Goal: Check status: Check status

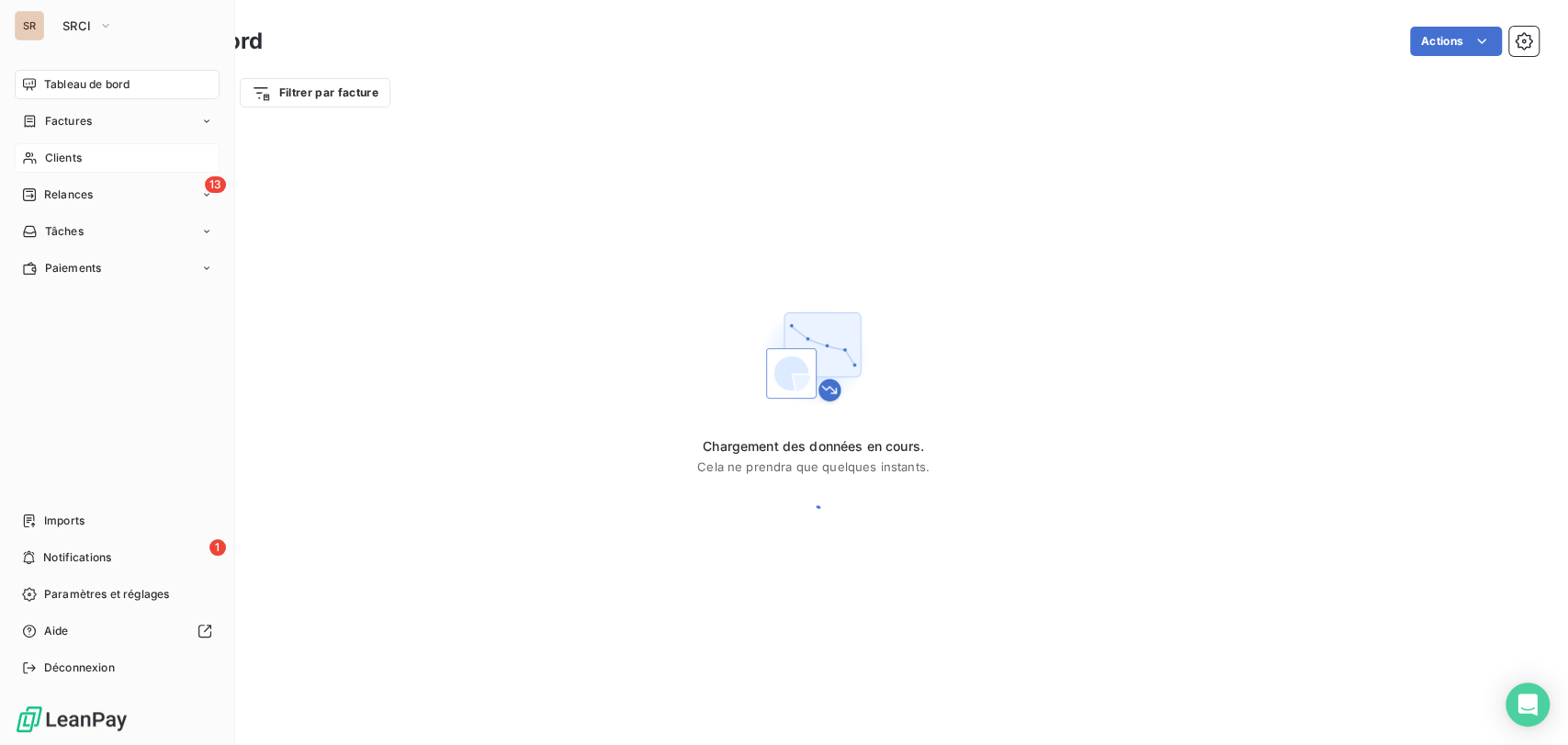
click at [46, 164] on span "Clients" at bounding box center [63, 157] width 37 height 16
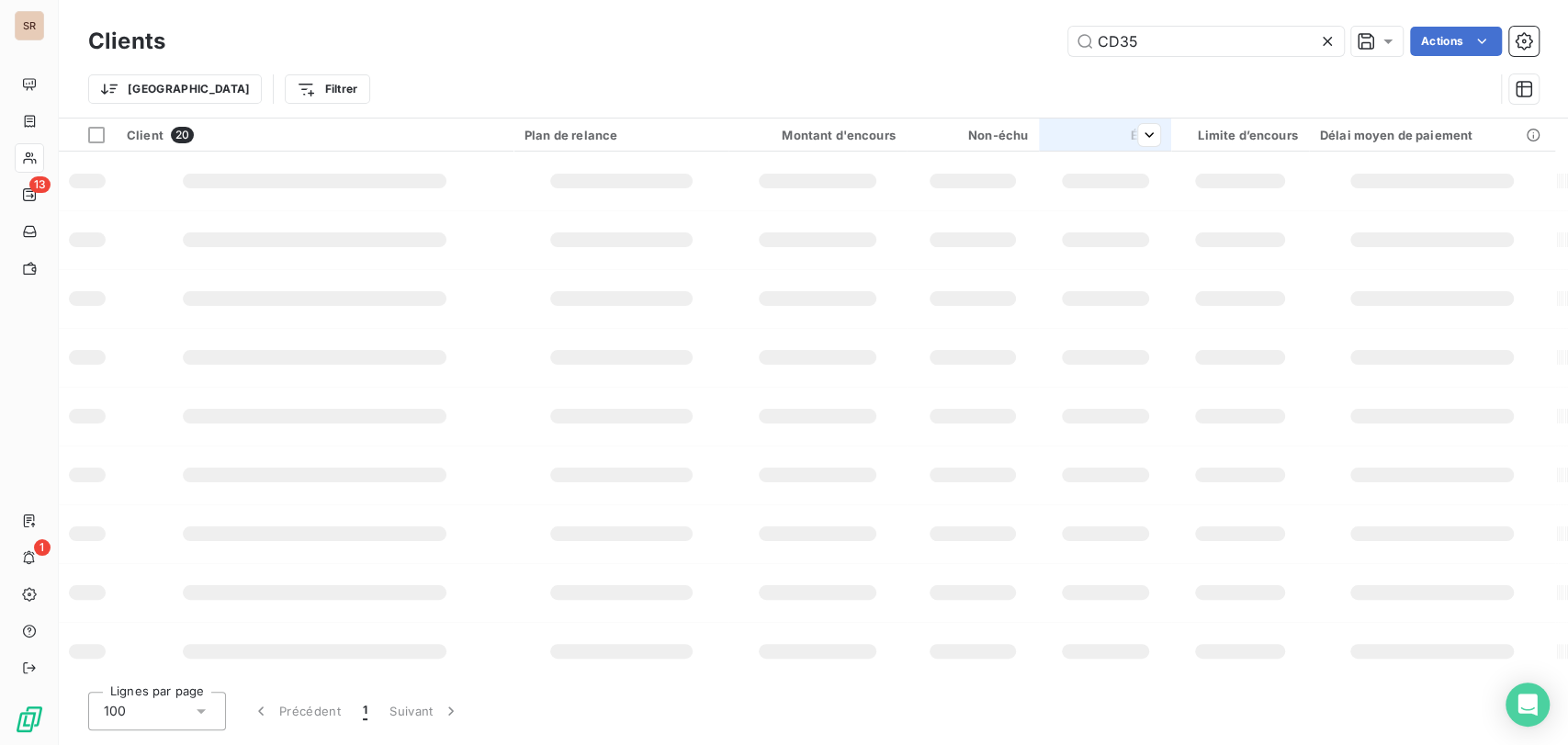
type input "CD35"
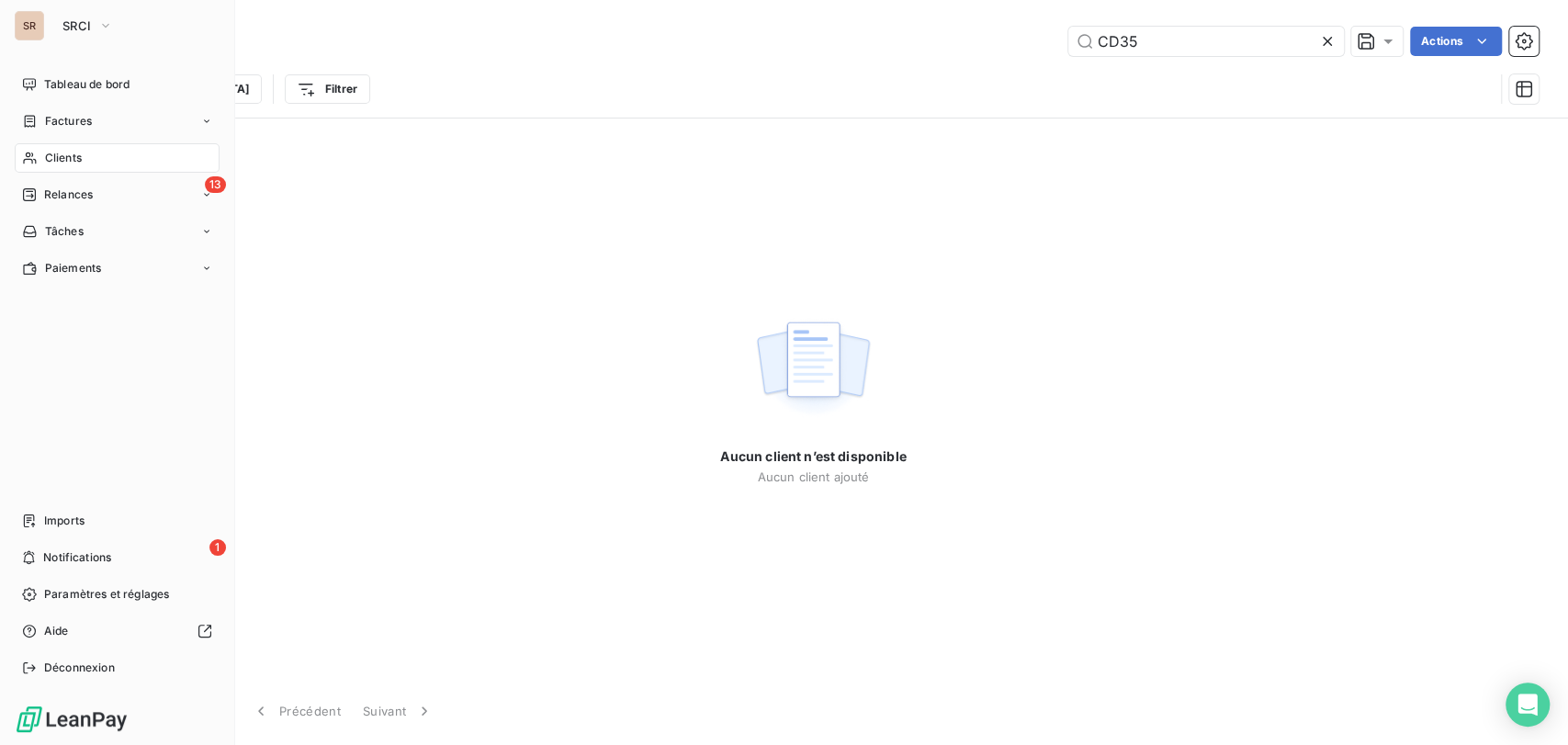
click at [45, 155] on div "Clients" at bounding box center [117, 157] width 205 height 29
click at [55, 129] on span "Factures" at bounding box center [68, 120] width 46 height 16
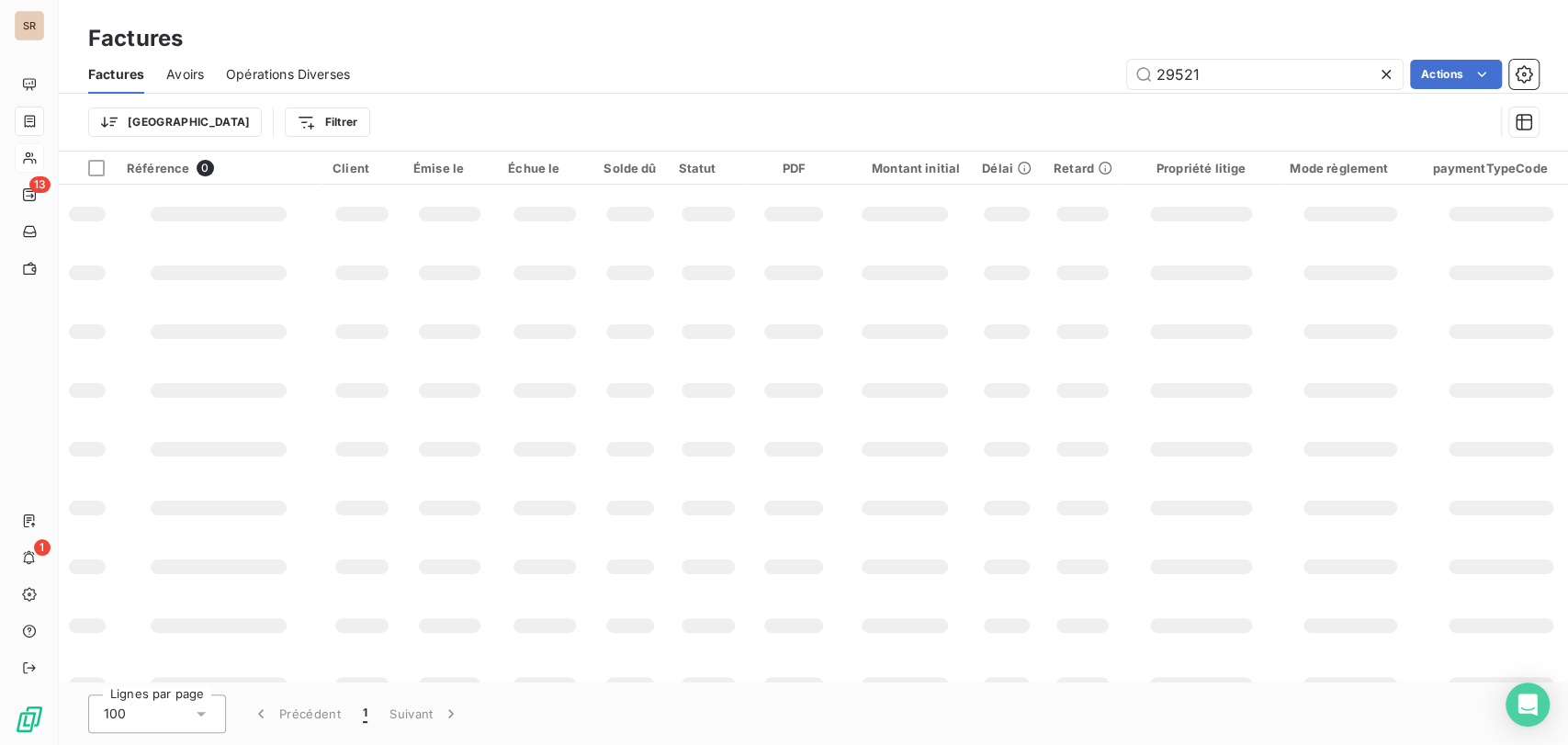
drag, startPoint x: 1132, startPoint y: 80, endPoint x: 1065, endPoint y: 85, distance: 67.2
click at [1067, 84] on div "29521 Actions" at bounding box center [955, 74] width 1167 height 29
type input "28091"
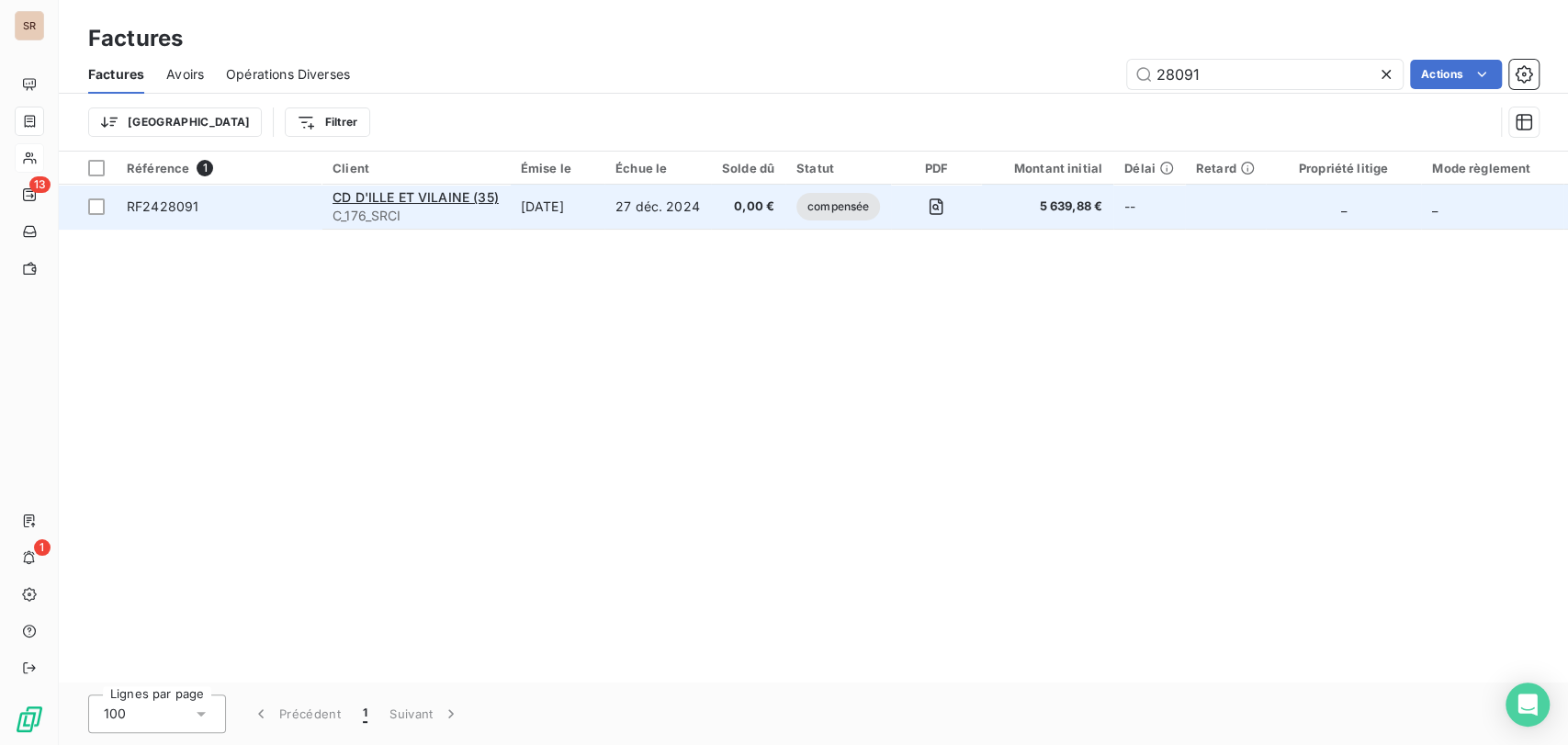
click at [164, 207] on span "RF2428091" at bounding box center [163, 206] width 72 height 15
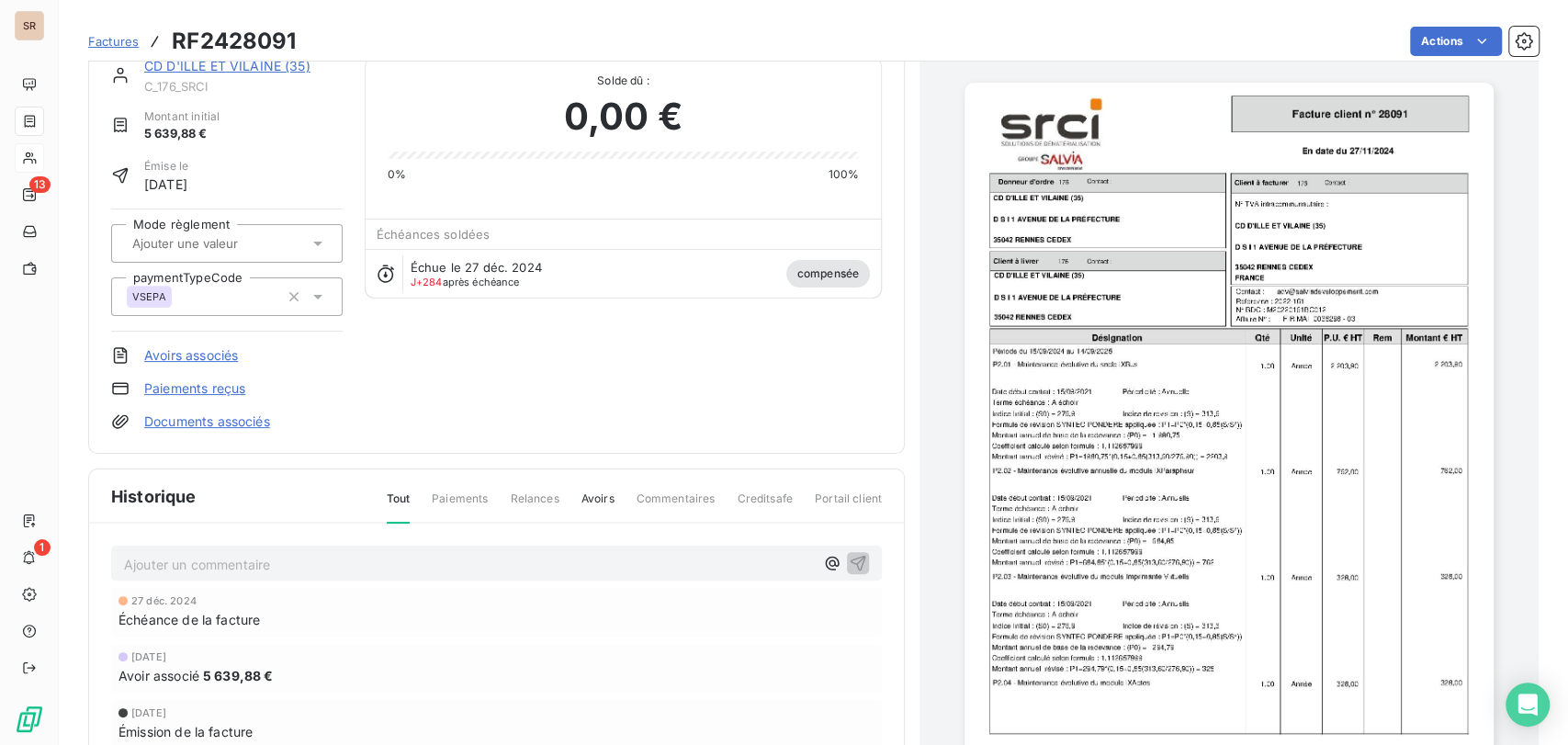
scroll to position [104, 0]
